Goal: Information Seeking & Learning: Learn about a topic

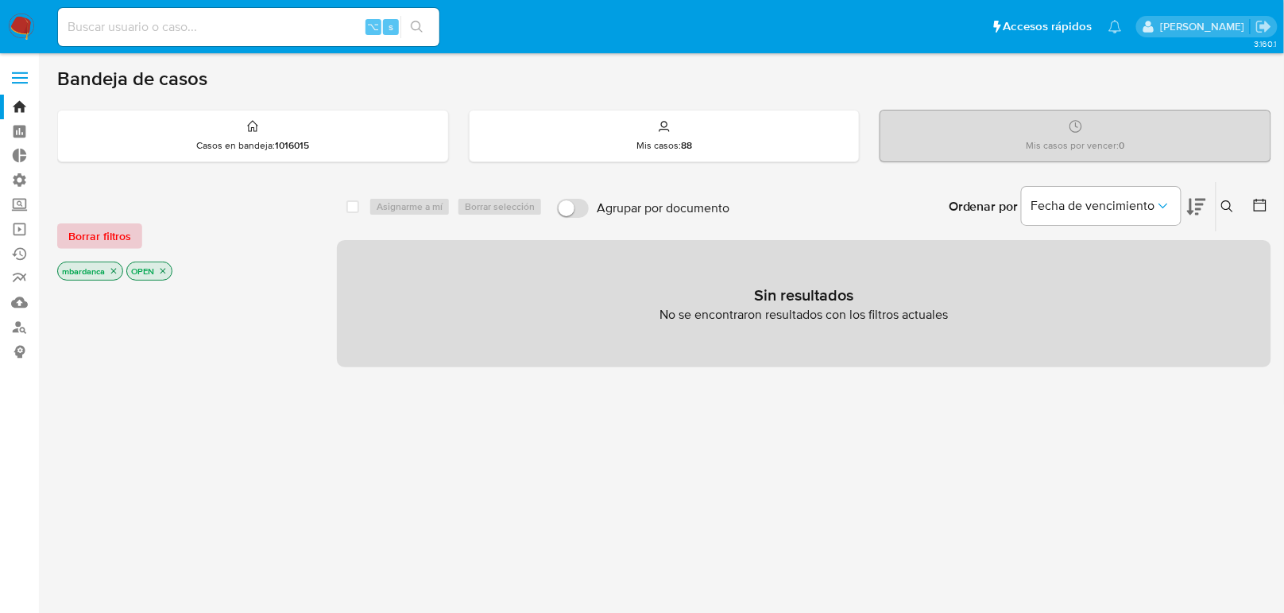
click at [78, 237] on span "Borrar filtros" at bounding box center [99, 236] width 63 height 22
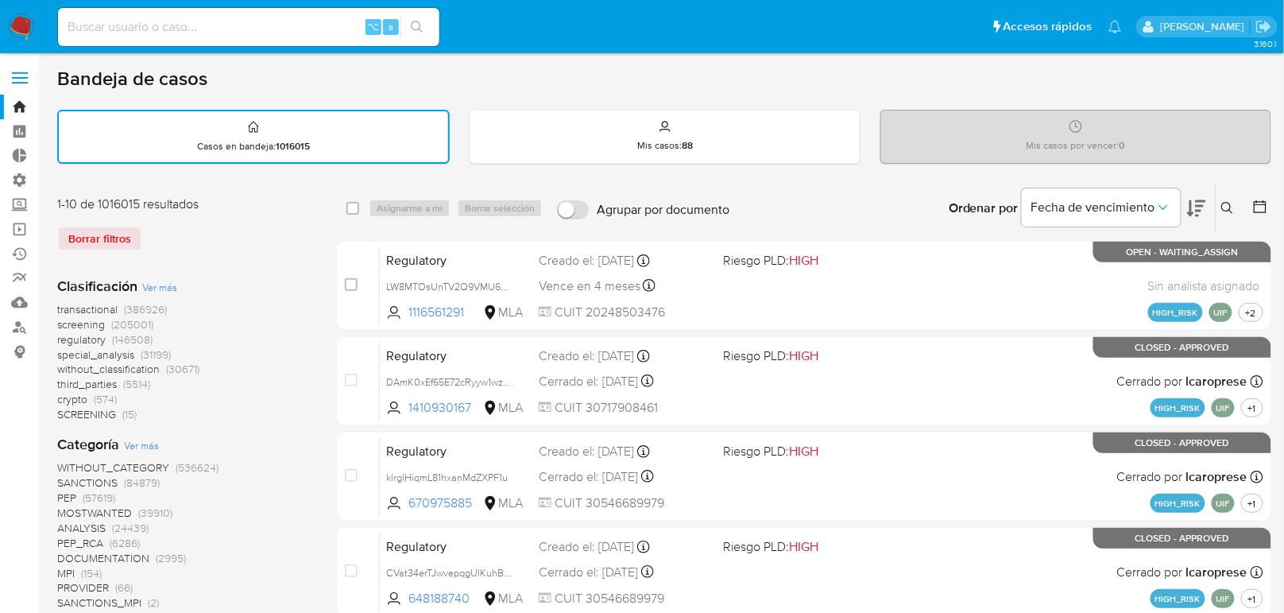
click at [122, 310] on span "transactional (386926)" at bounding box center [112, 309] width 110 height 15
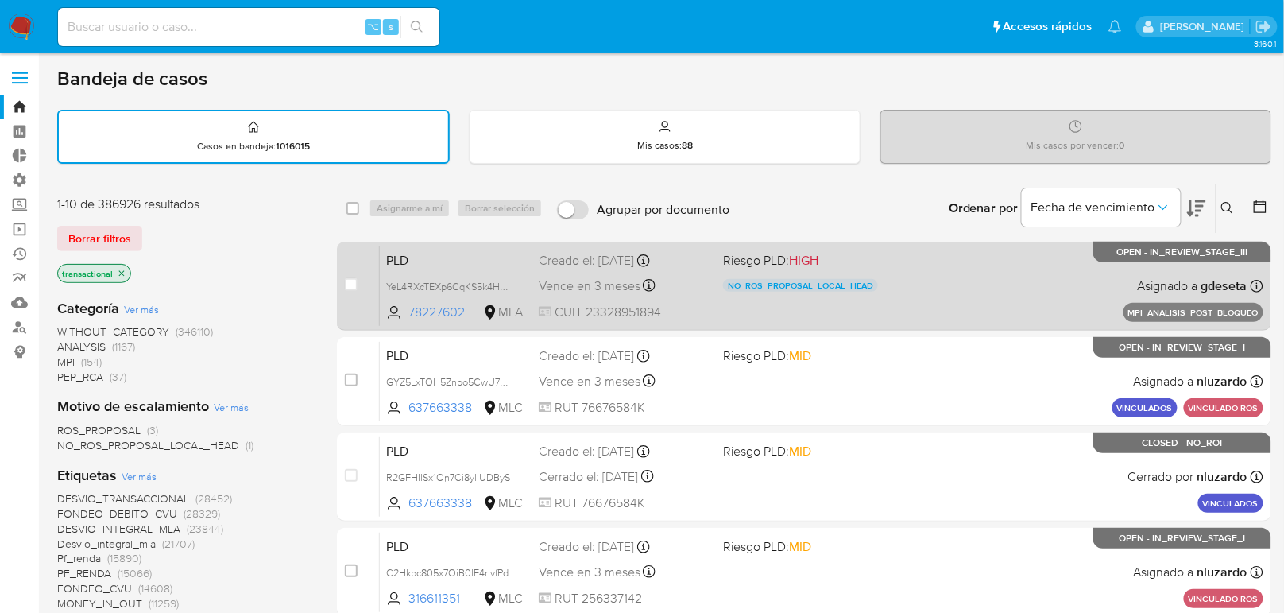
click at [743, 312] on div "PLD YeL4RXcTEXp6CqKS5k4H6uZx 78227602 MLA Riesgo PLD: HIGH NO_ROS_PROPOSAL_LOCA…" at bounding box center [822, 286] width 884 height 80
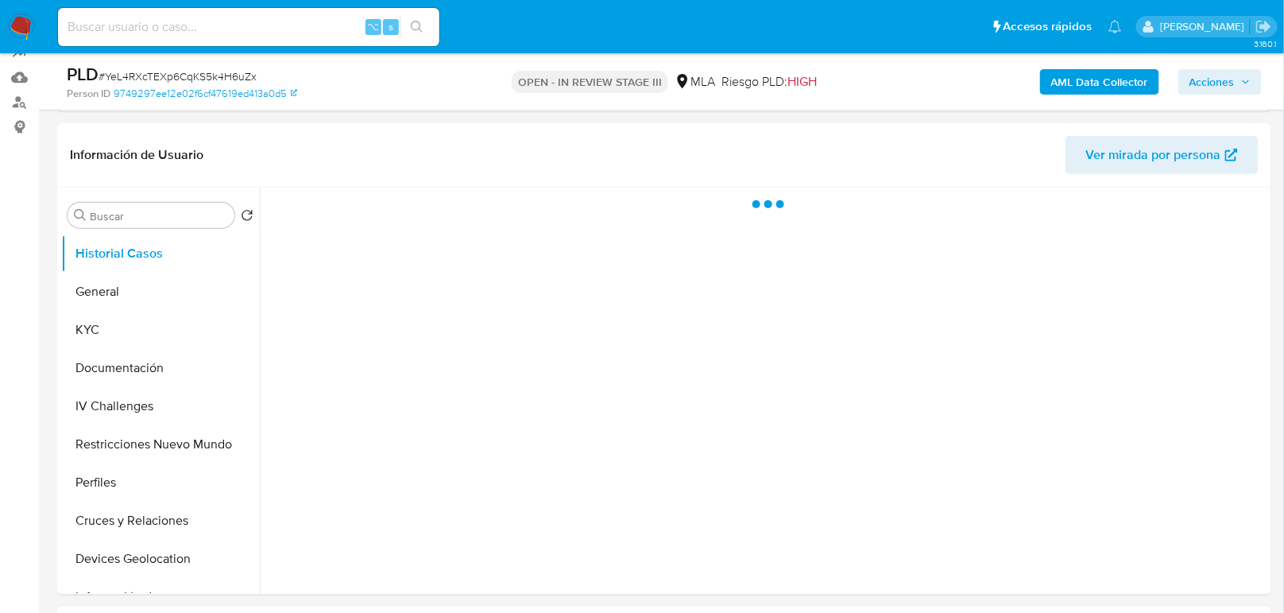
scroll to position [226, 0]
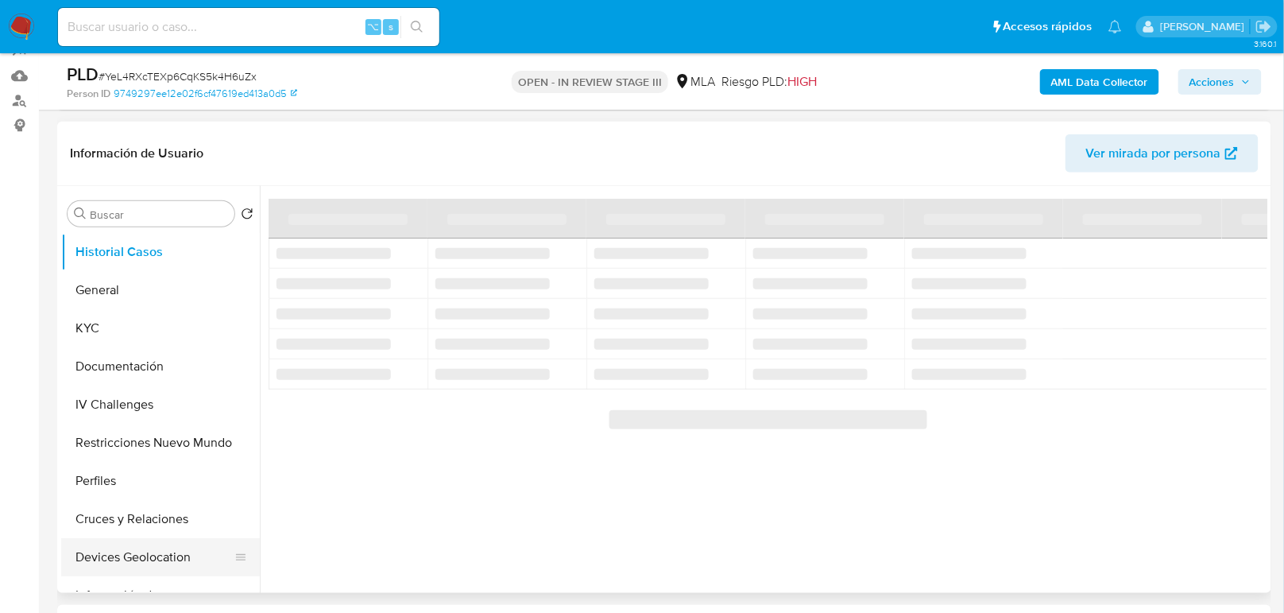
select select "10"
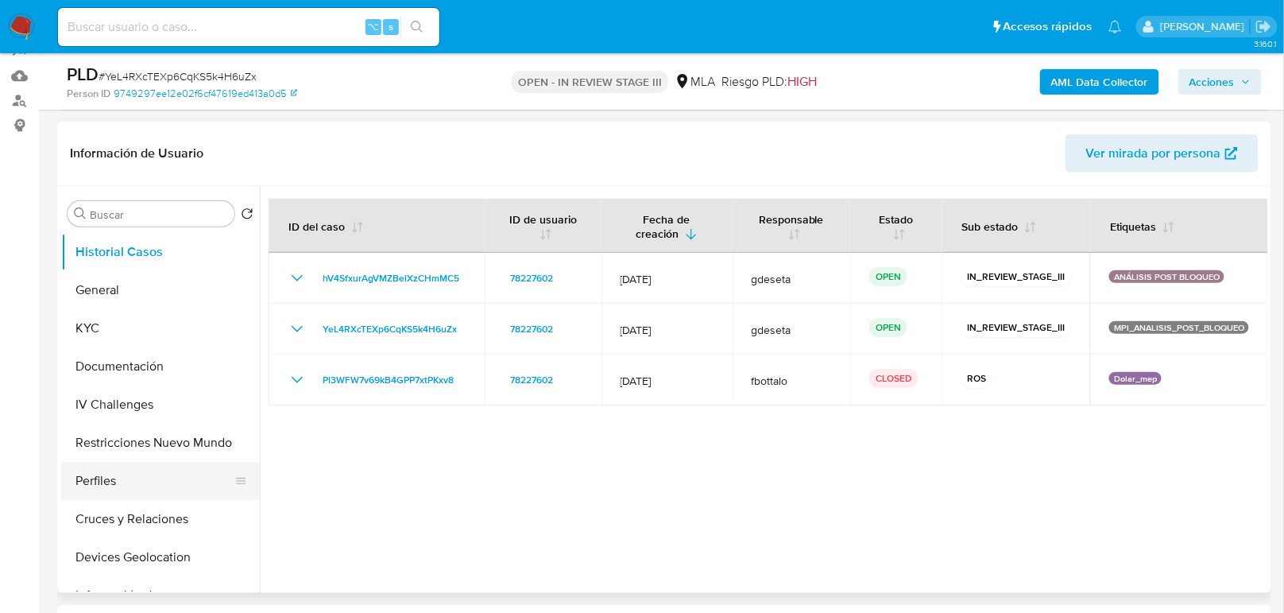
scroll to position [14, 0]
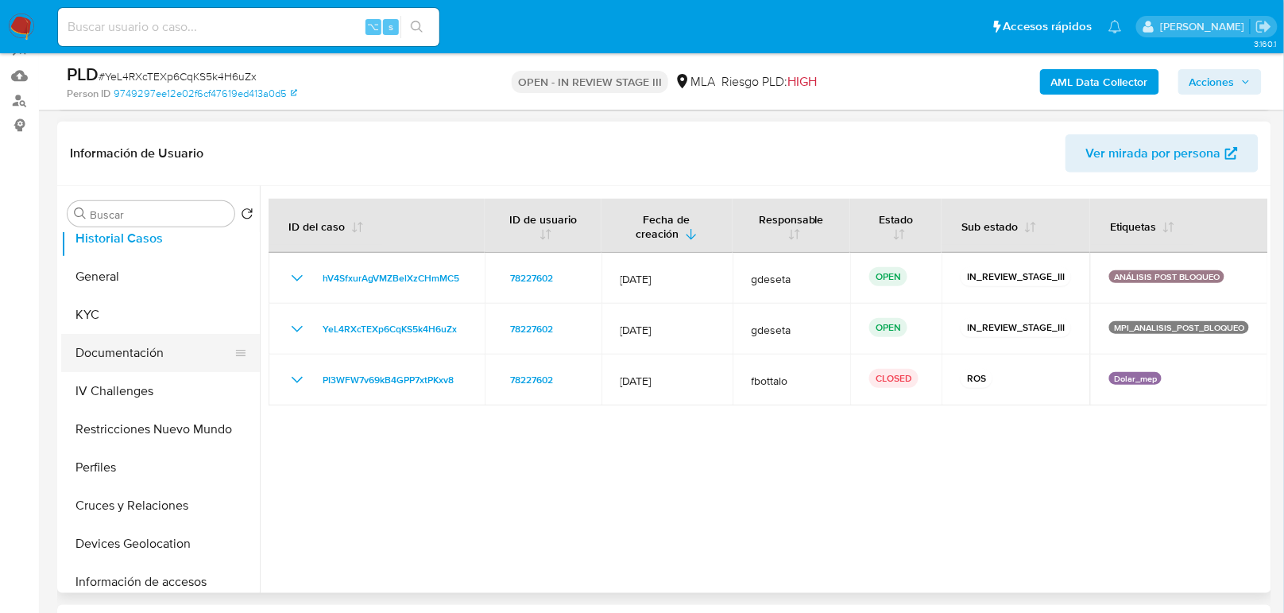
click at [155, 366] on button "Documentación" at bounding box center [154, 353] width 186 height 38
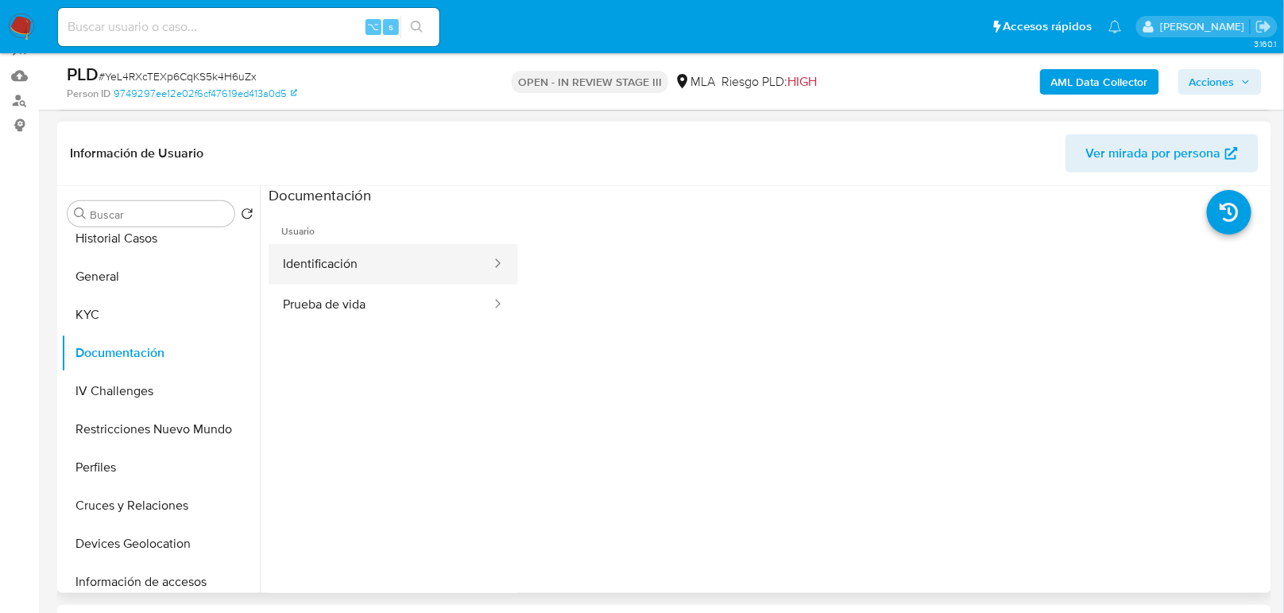
click at [378, 257] on button "Identificación" at bounding box center [381, 264] width 224 height 41
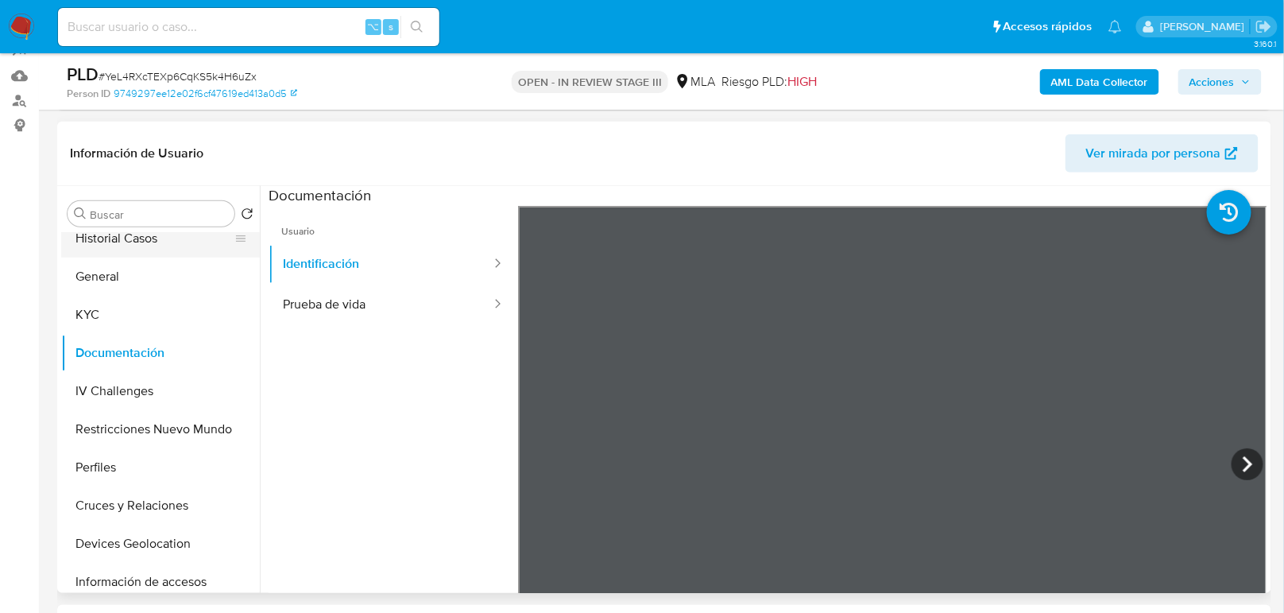
scroll to position [0, 0]
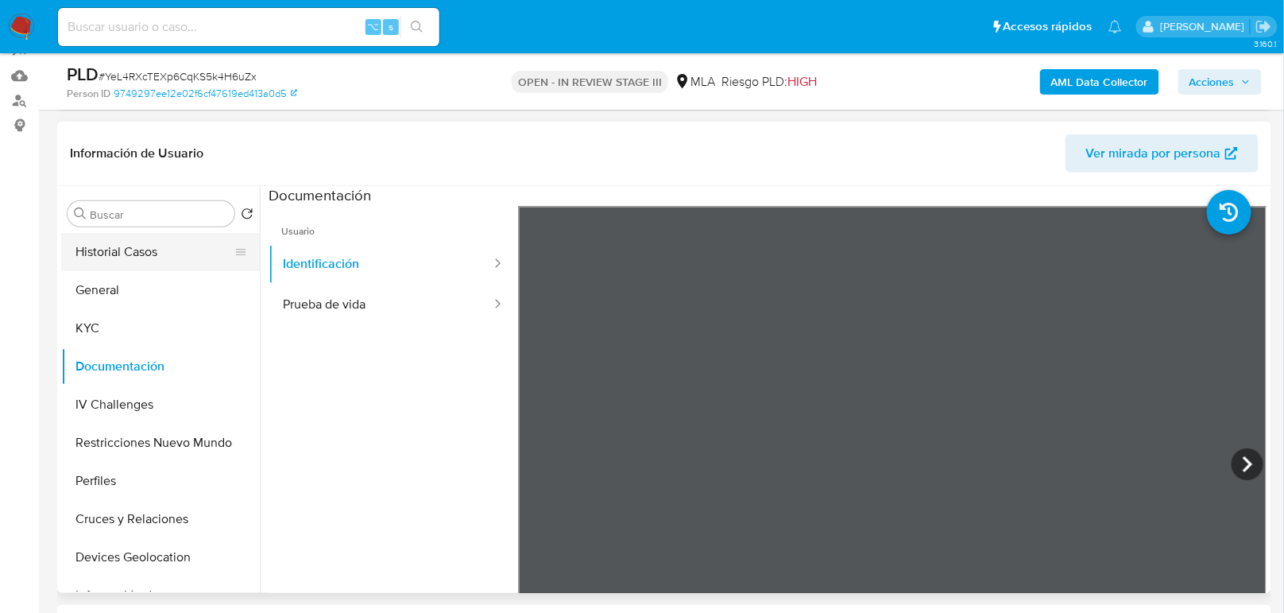
click at [146, 258] on button "Historial Casos" at bounding box center [154, 252] width 186 height 38
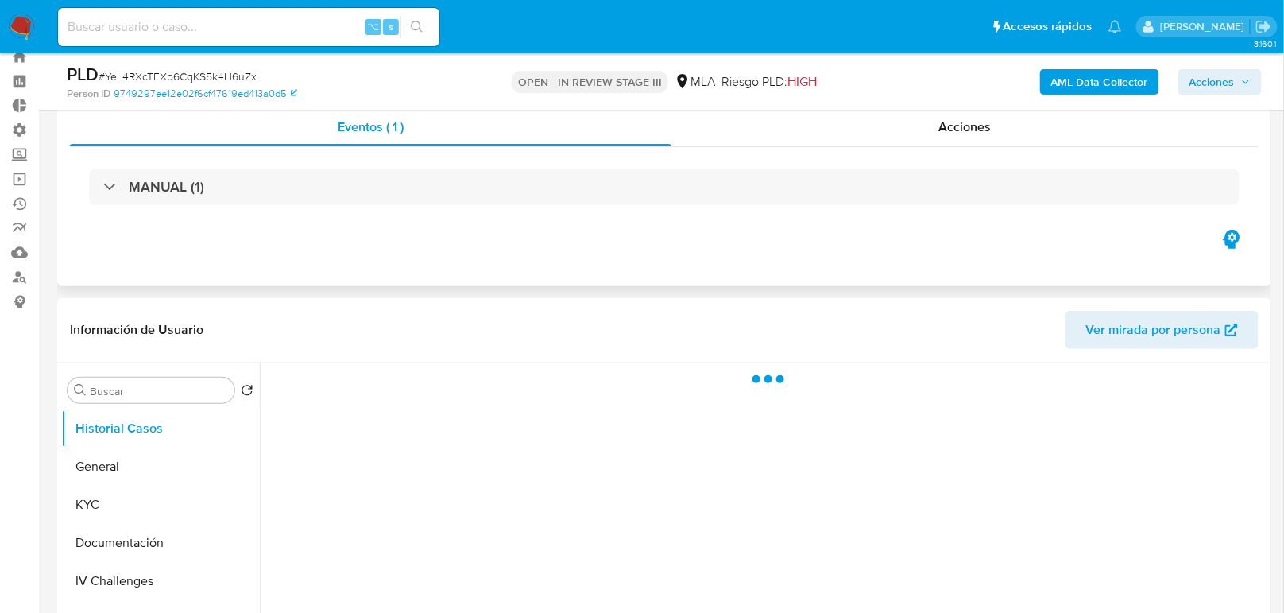
scroll to position [6, 0]
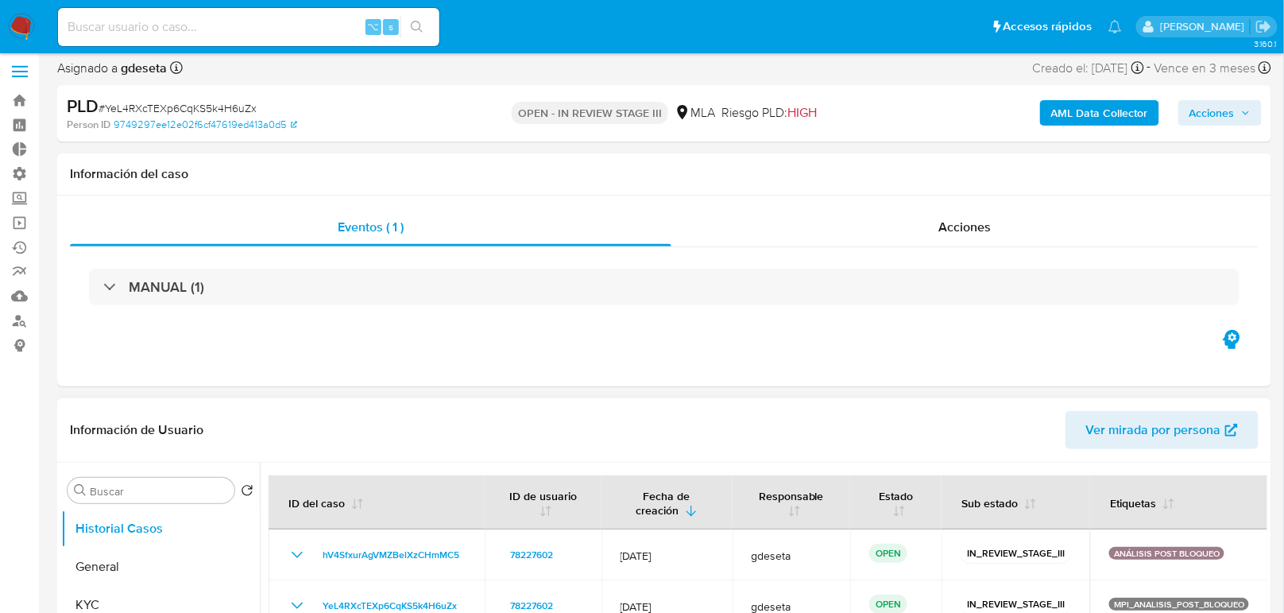
click at [1109, 430] on span "Ver mirada por persona" at bounding box center [1153, 430] width 135 height 38
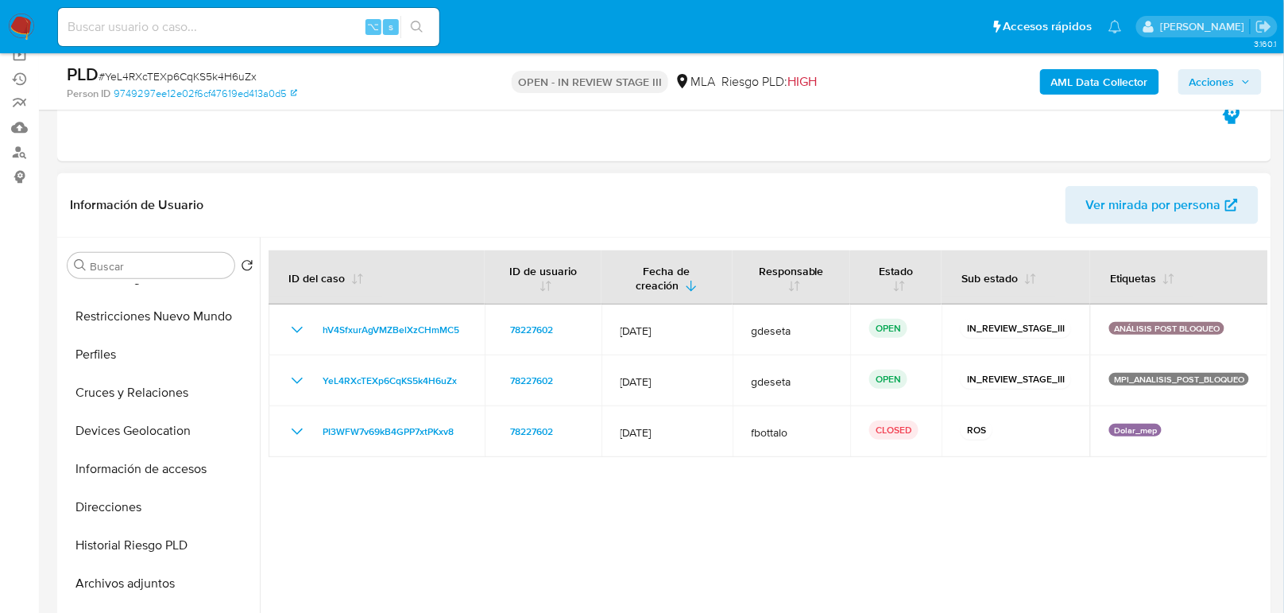
scroll to position [199, 0]
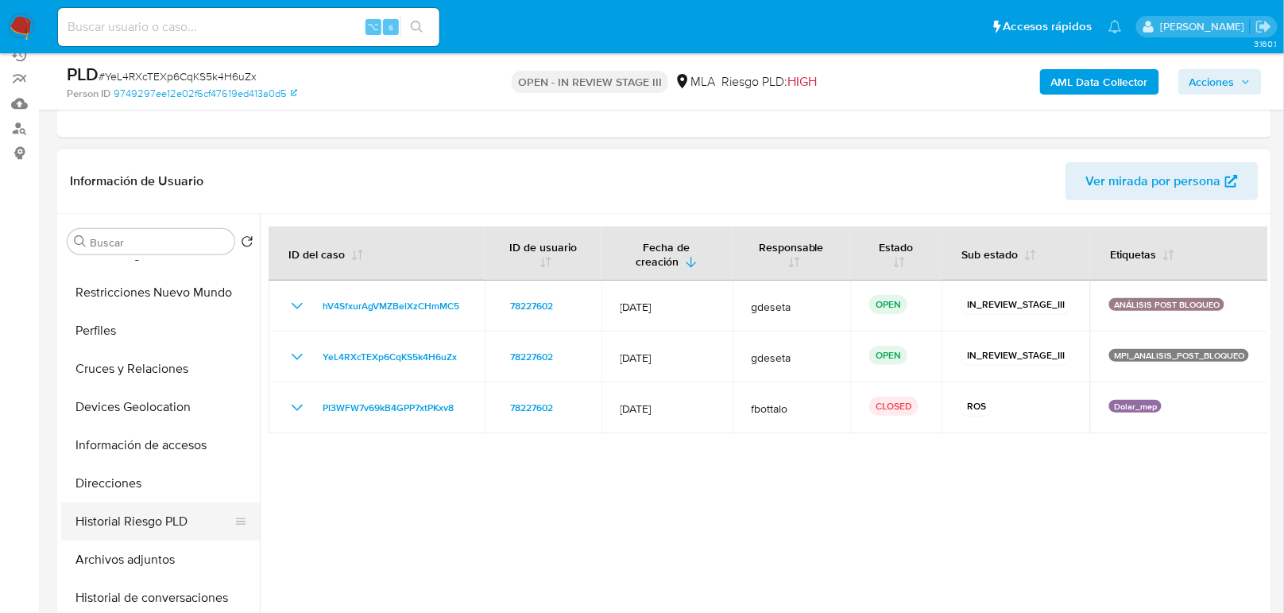
click at [182, 531] on button "Historial Riesgo PLD" at bounding box center [154, 521] width 186 height 38
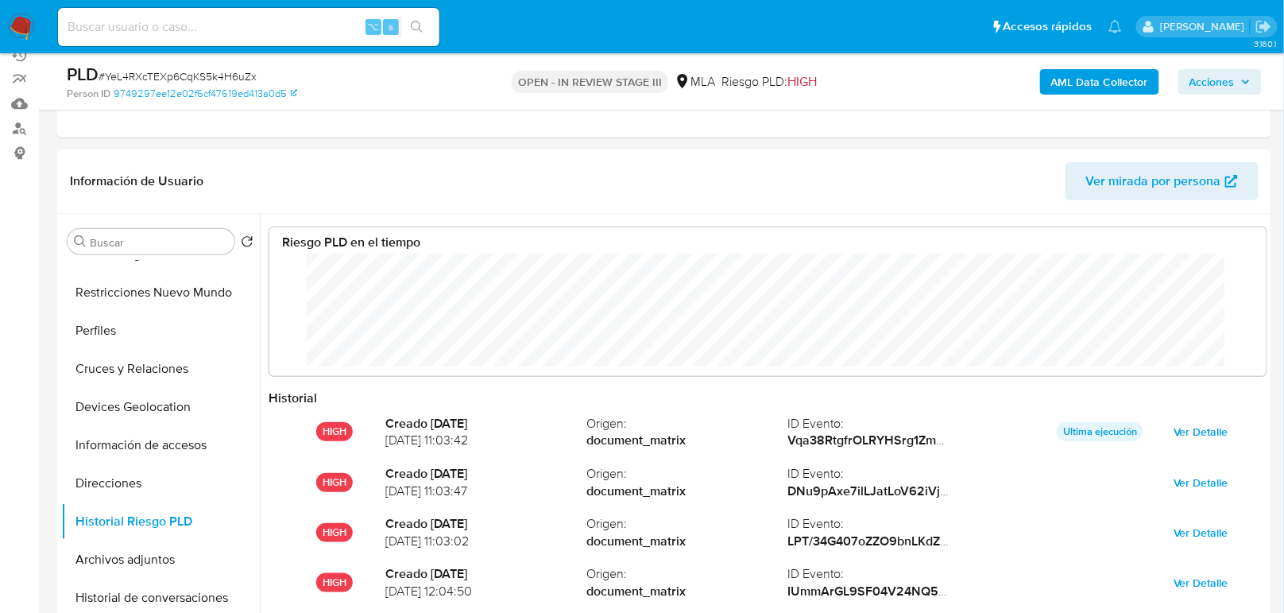
scroll to position [119, 967]
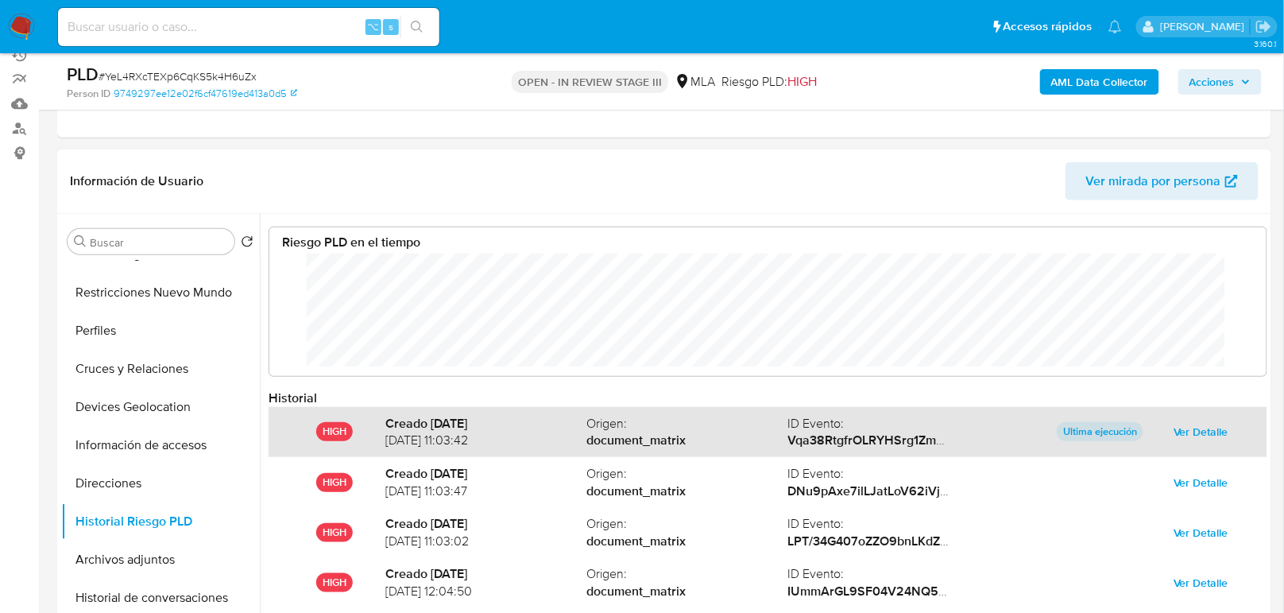
click at [1179, 442] on span "Ver Detalle" at bounding box center [1201, 431] width 55 height 22
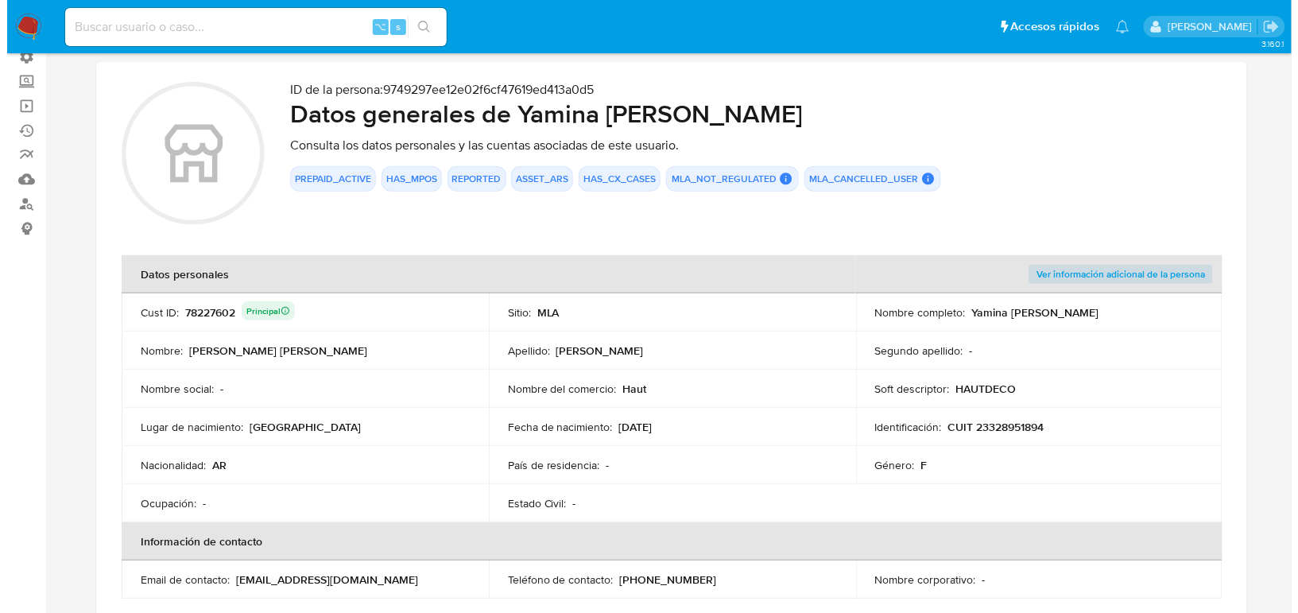
scroll to position [125, 0]
